Goal: Find specific page/section: Find specific page/section

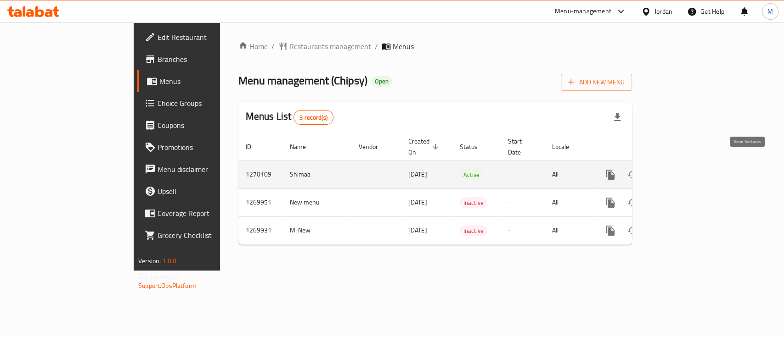
click at [687, 164] on link "enhanced table" at bounding box center [676, 175] width 22 height 22
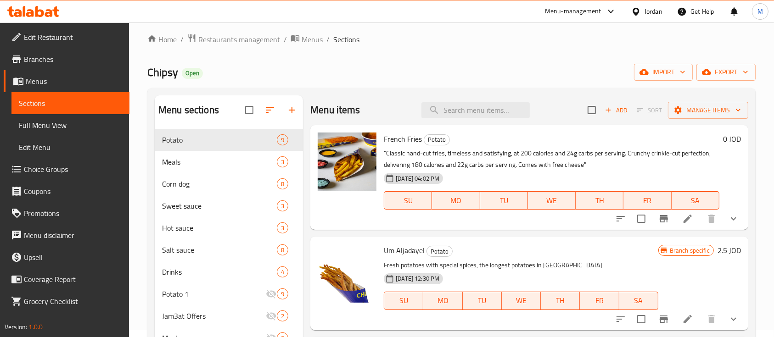
scroll to position [6, 0]
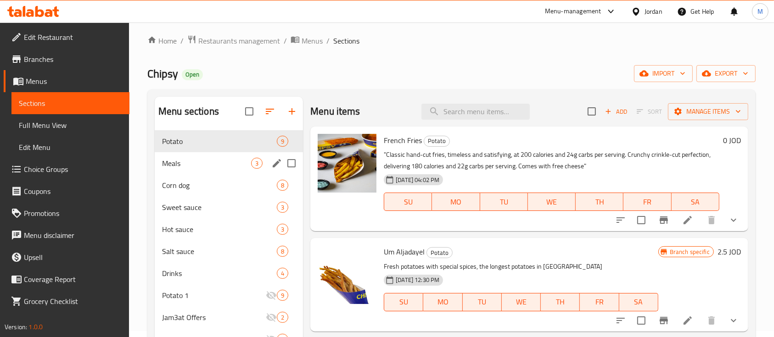
click at [220, 164] on span "Meals" at bounding box center [206, 163] width 89 height 11
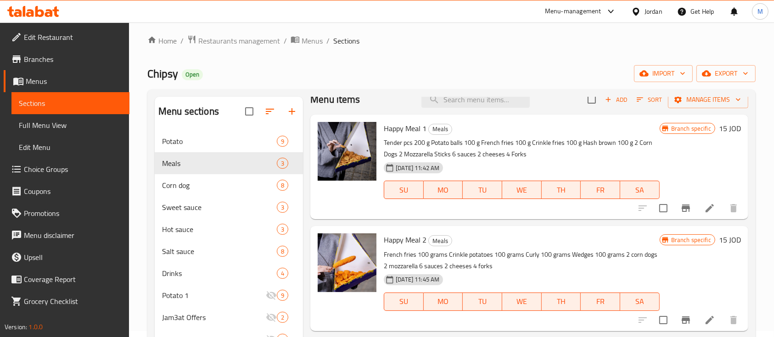
scroll to position [21, 0]
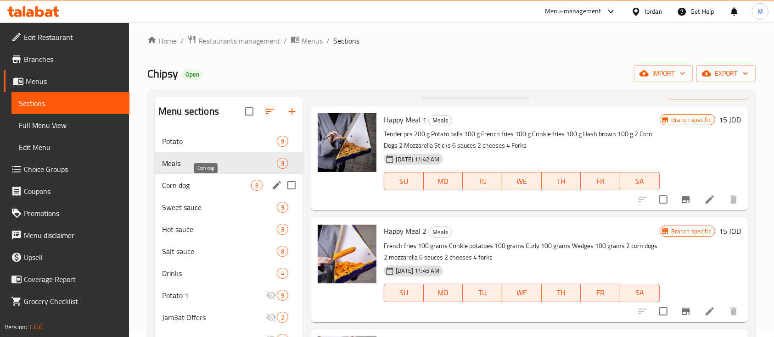
click at [183, 183] on span "Corn dog" at bounding box center [206, 185] width 89 height 11
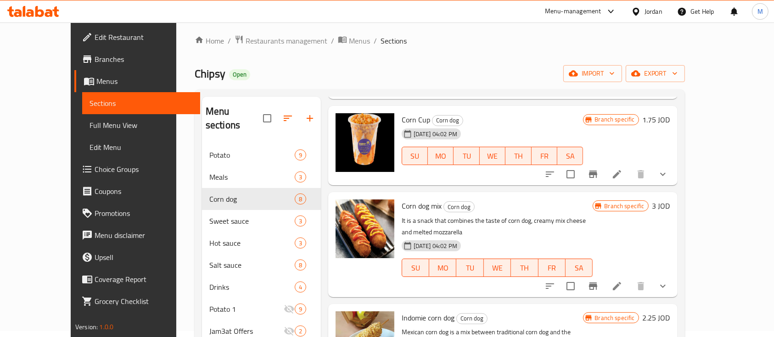
scroll to position [327, 0]
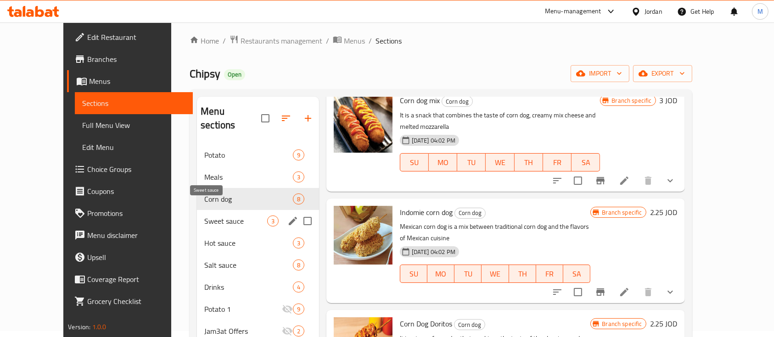
click at [204, 216] on span "Sweet sauce" at bounding box center [235, 221] width 62 height 11
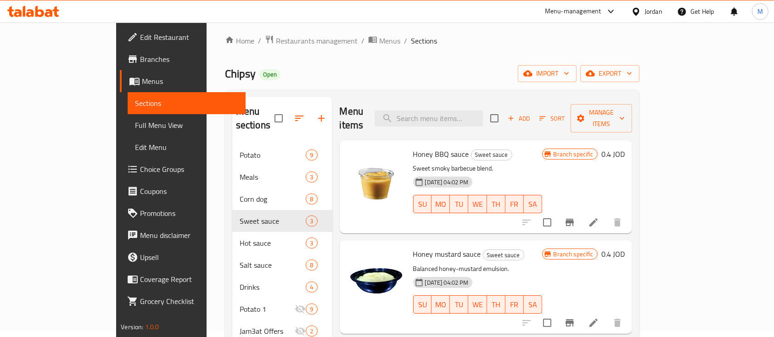
scroll to position [129, 0]
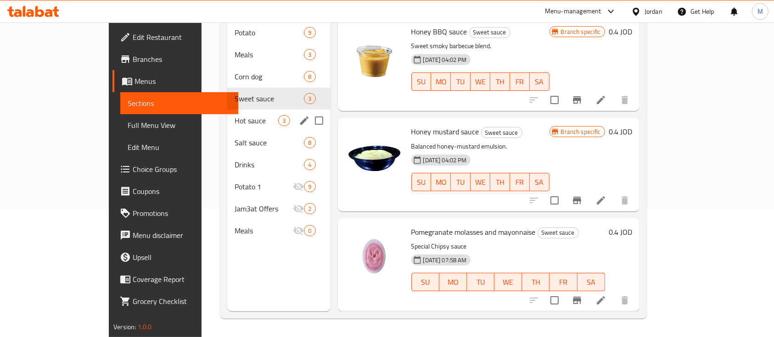
click at [227, 110] on div "Hot sauce 3" at bounding box center [278, 121] width 103 height 22
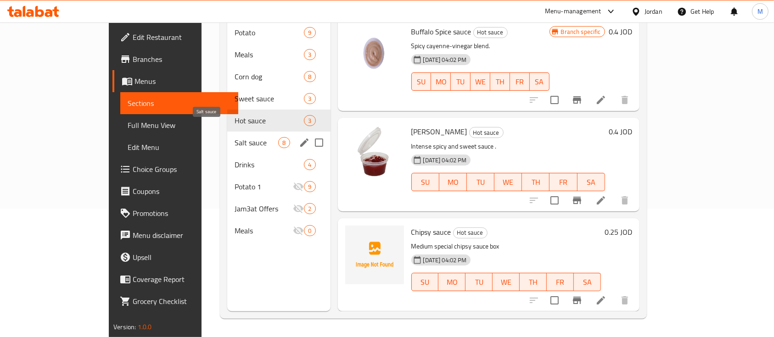
click at [235, 137] on span "Salt sauce" at bounding box center [257, 142] width 44 height 11
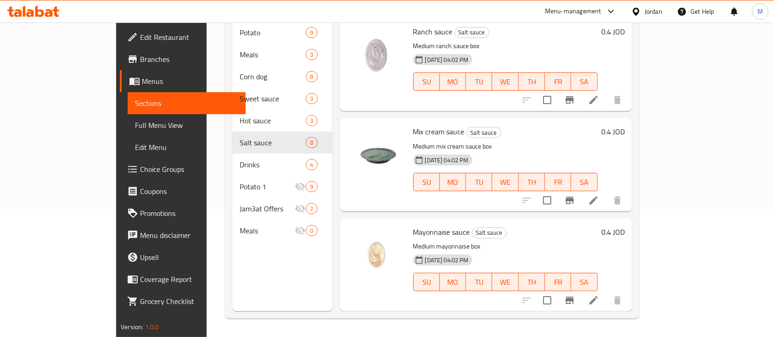
scroll to position [245, 0]
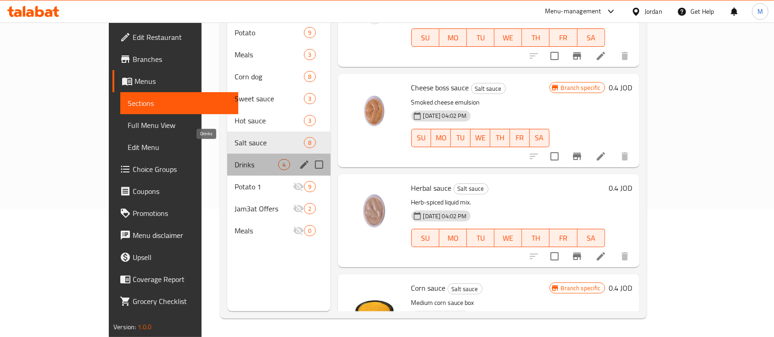
click at [235, 159] on span "Drinks" at bounding box center [257, 164] width 44 height 11
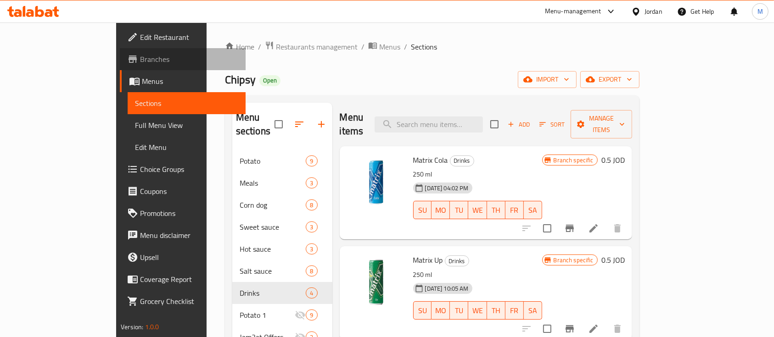
click at [140, 54] on span "Branches" at bounding box center [189, 59] width 98 height 11
